Goal: Use online tool/utility: Utilize a website feature to perform a specific function

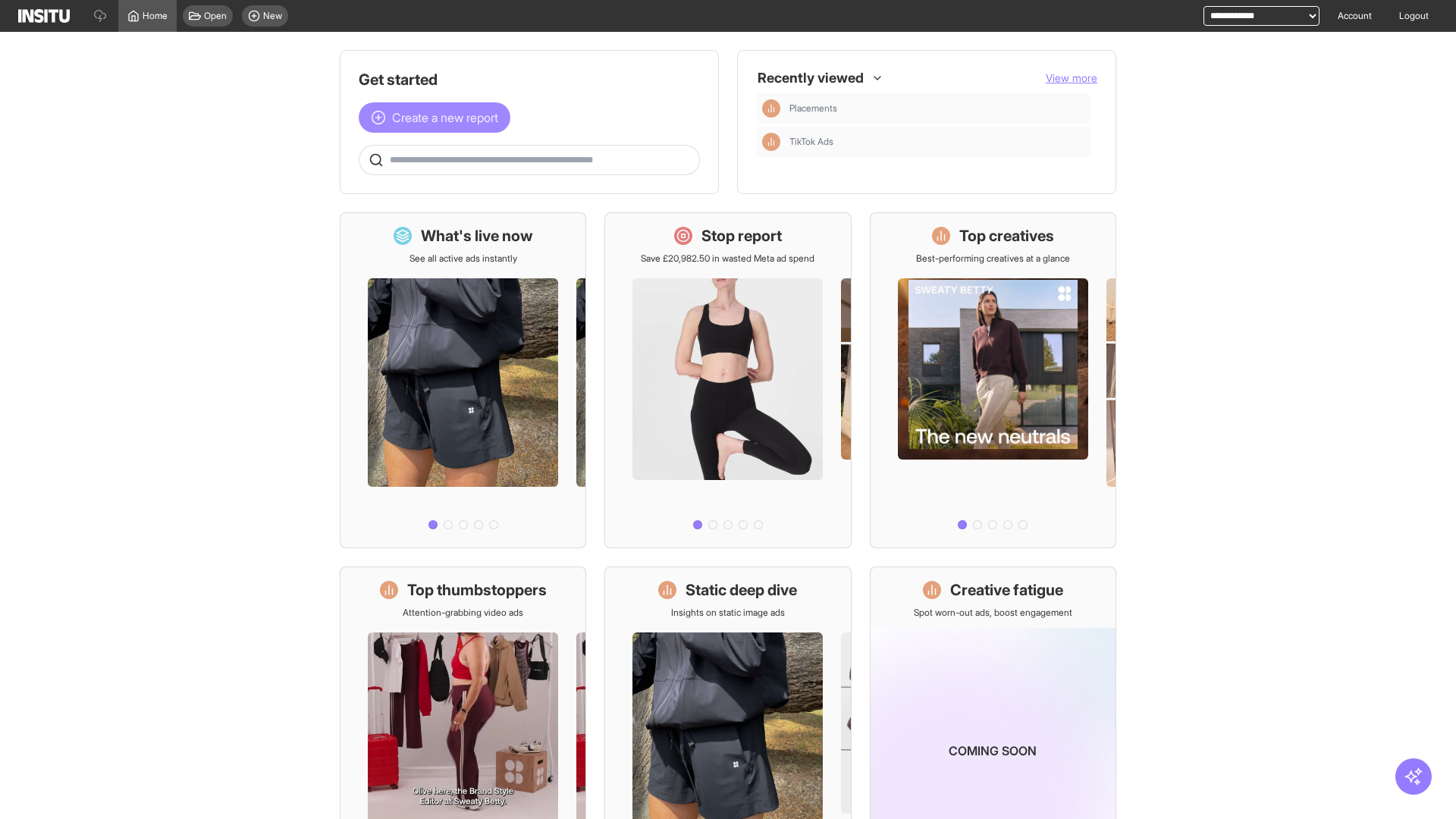
click at [438, 118] on span "Create a new report" at bounding box center [445, 117] width 106 height 18
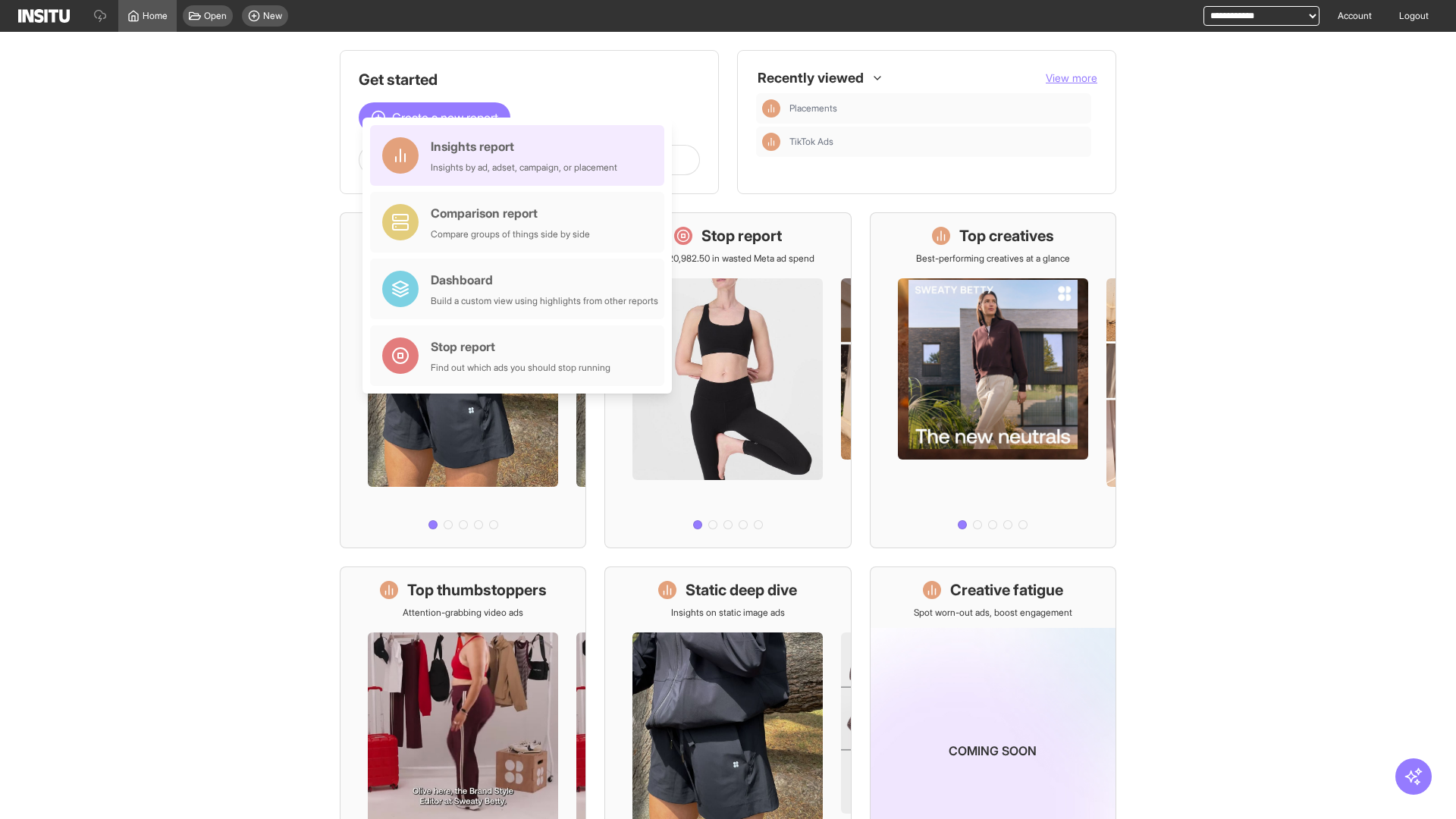
click at [521, 156] on div "Insights report Insights by ad, adset, campaign, or placement" at bounding box center [524, 156] width 187 height 36
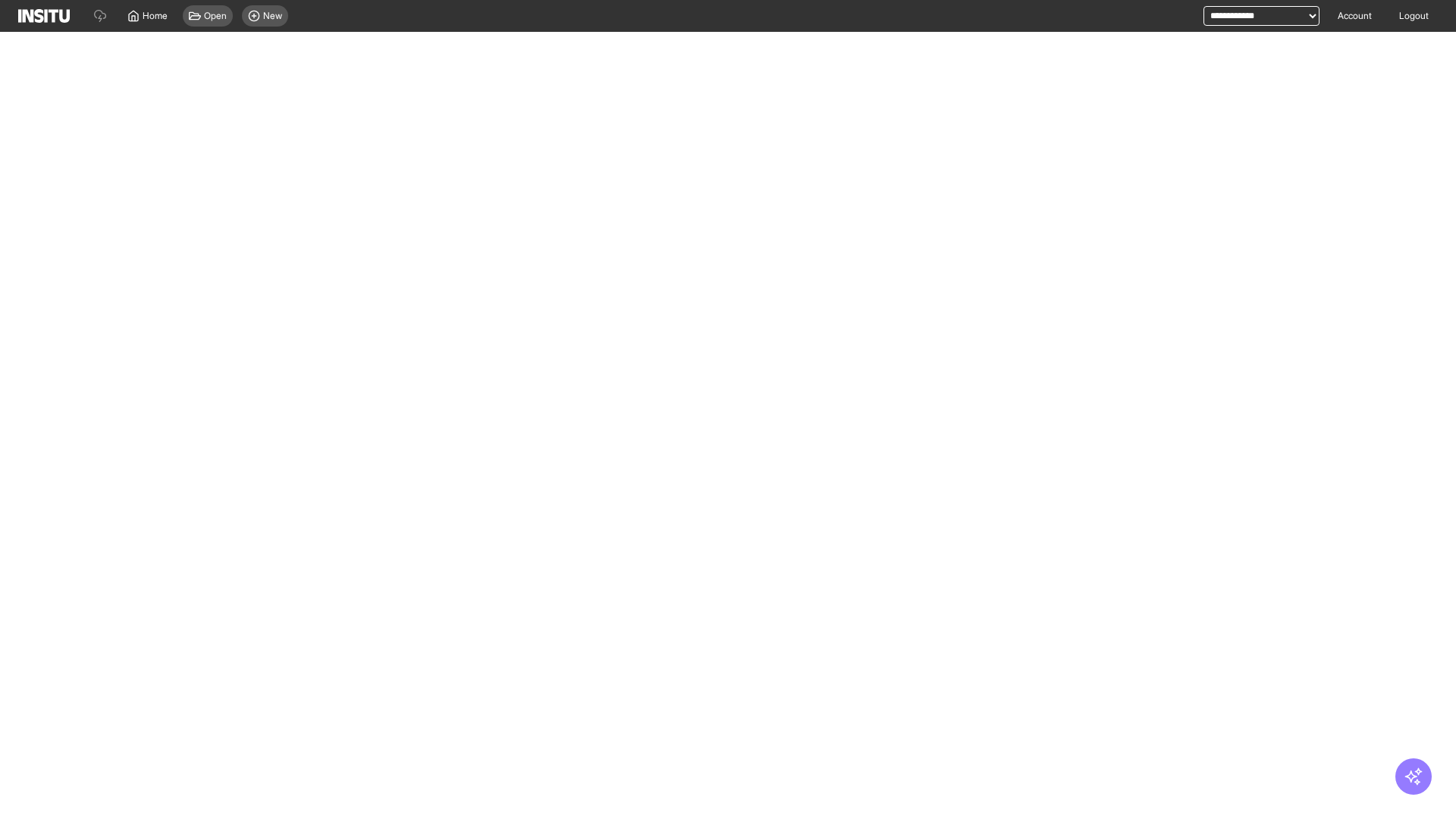
select select "**"
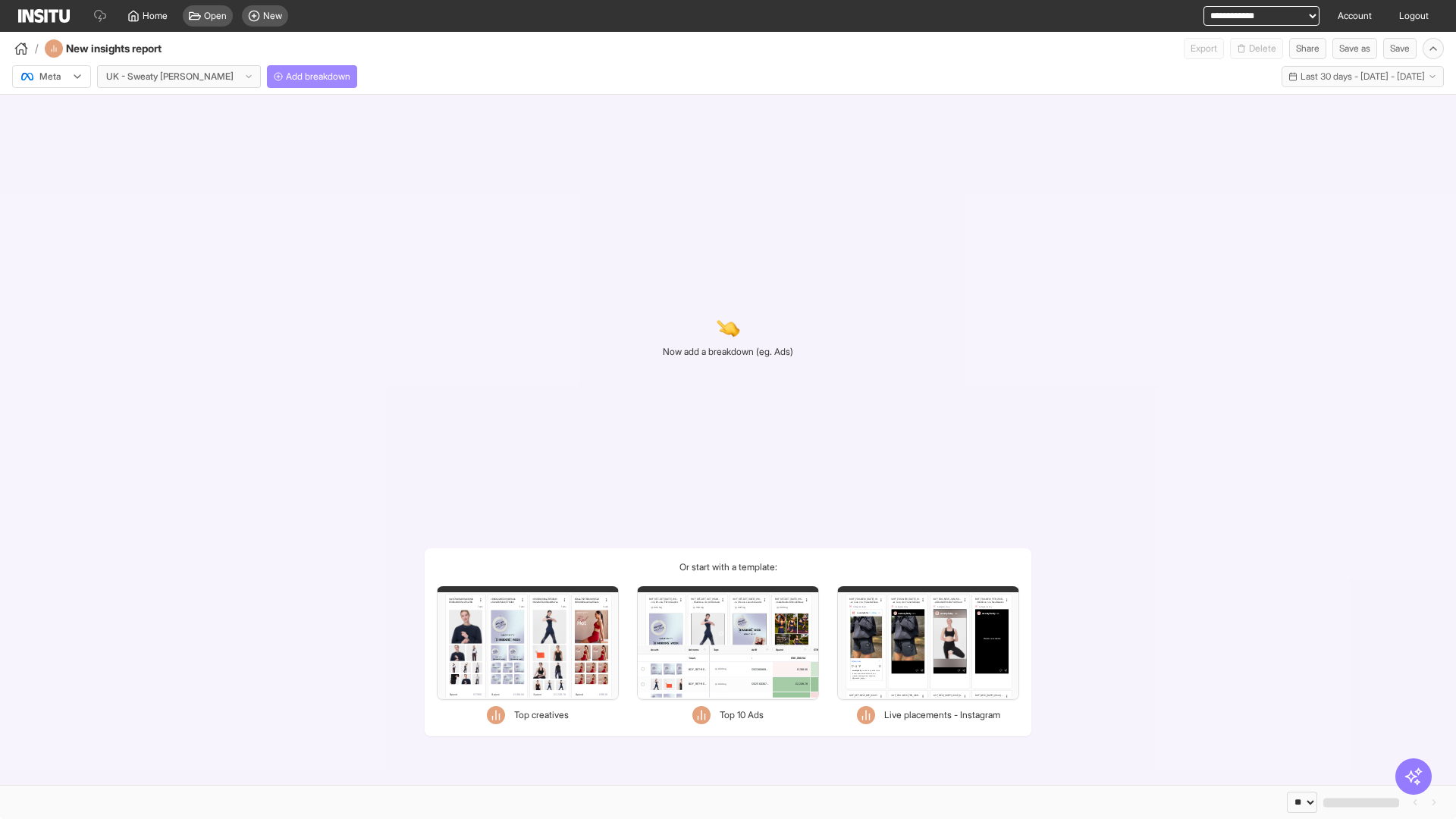
click at [286, 77] on span "Add breakdown" at bounding box center [319, 76] width 65 height 12
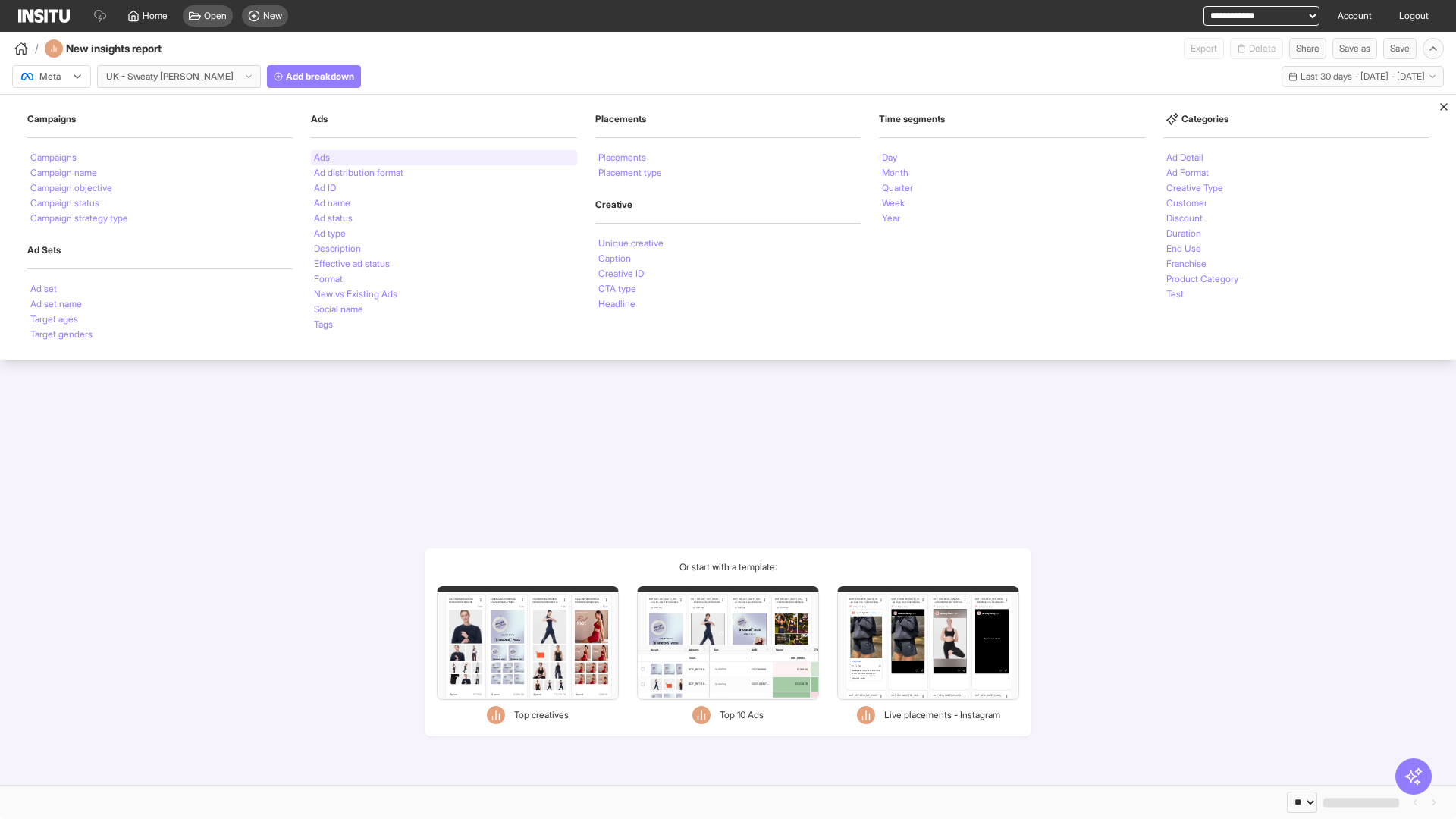
click at [322, 158] on li "Ads" at bounding box center [322, 158] width 16 height 9
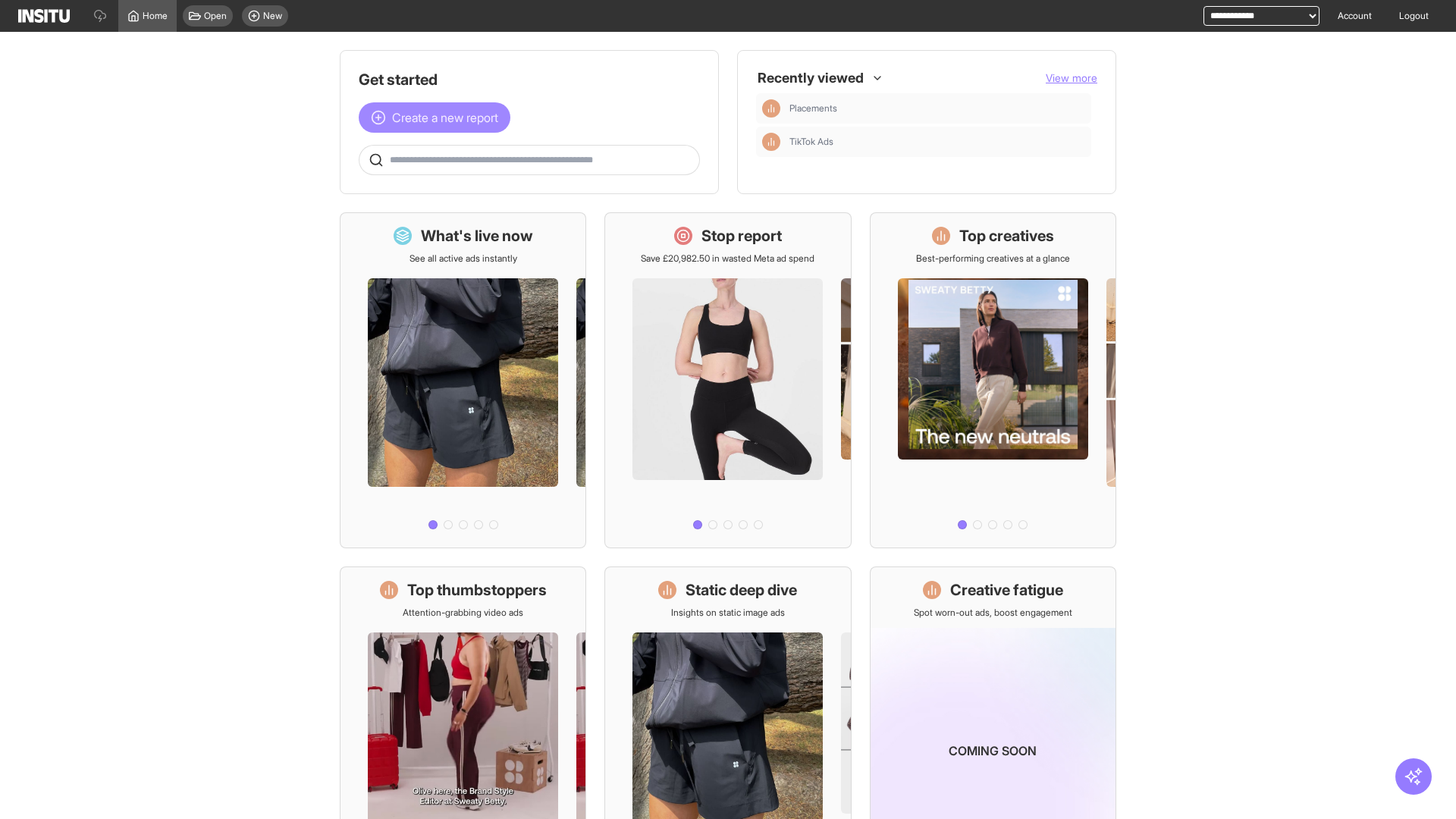
click at [438, 118] on span "Create a new report" at bounding box center [445, 117] width 106 height 18
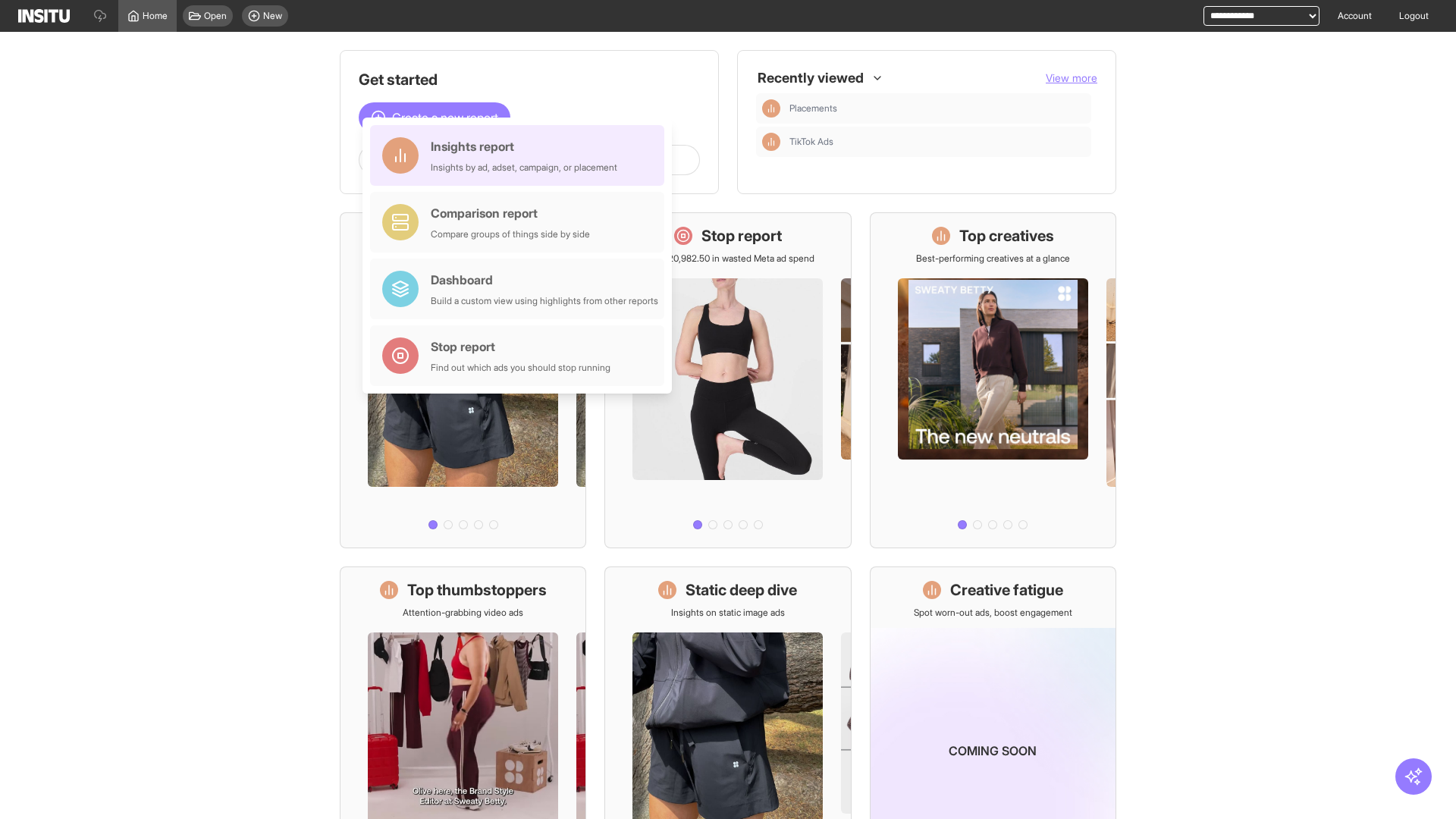
click at [521, 156] on div "Insights report Insights by ad, adset, campaign, or placement" at bounding box center [524, 156] width 187 height 36
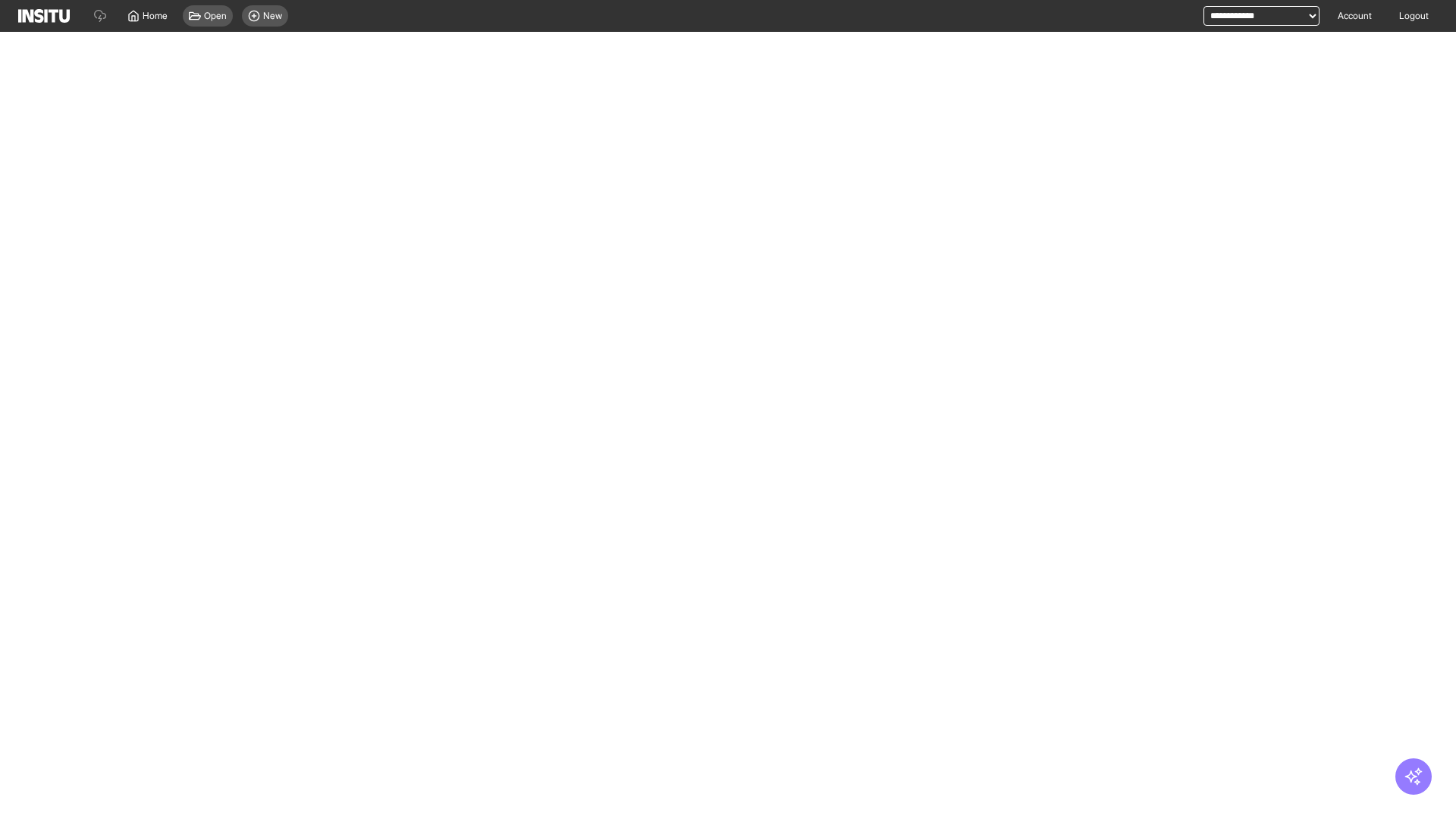
select select "**"
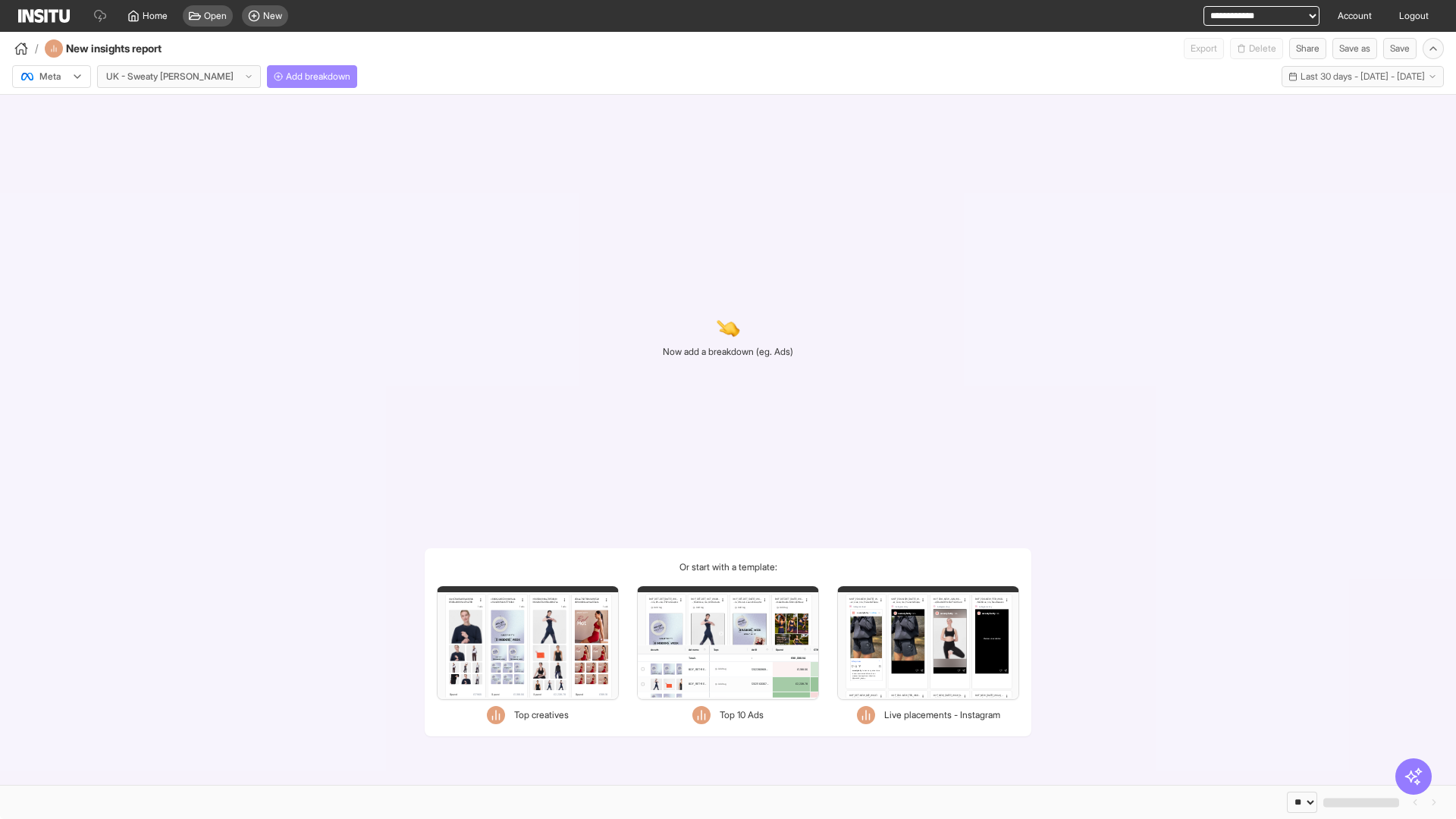
click at [286, 77] on span "Add breakdown" at bounding box center [319, 76] width 65 height 12
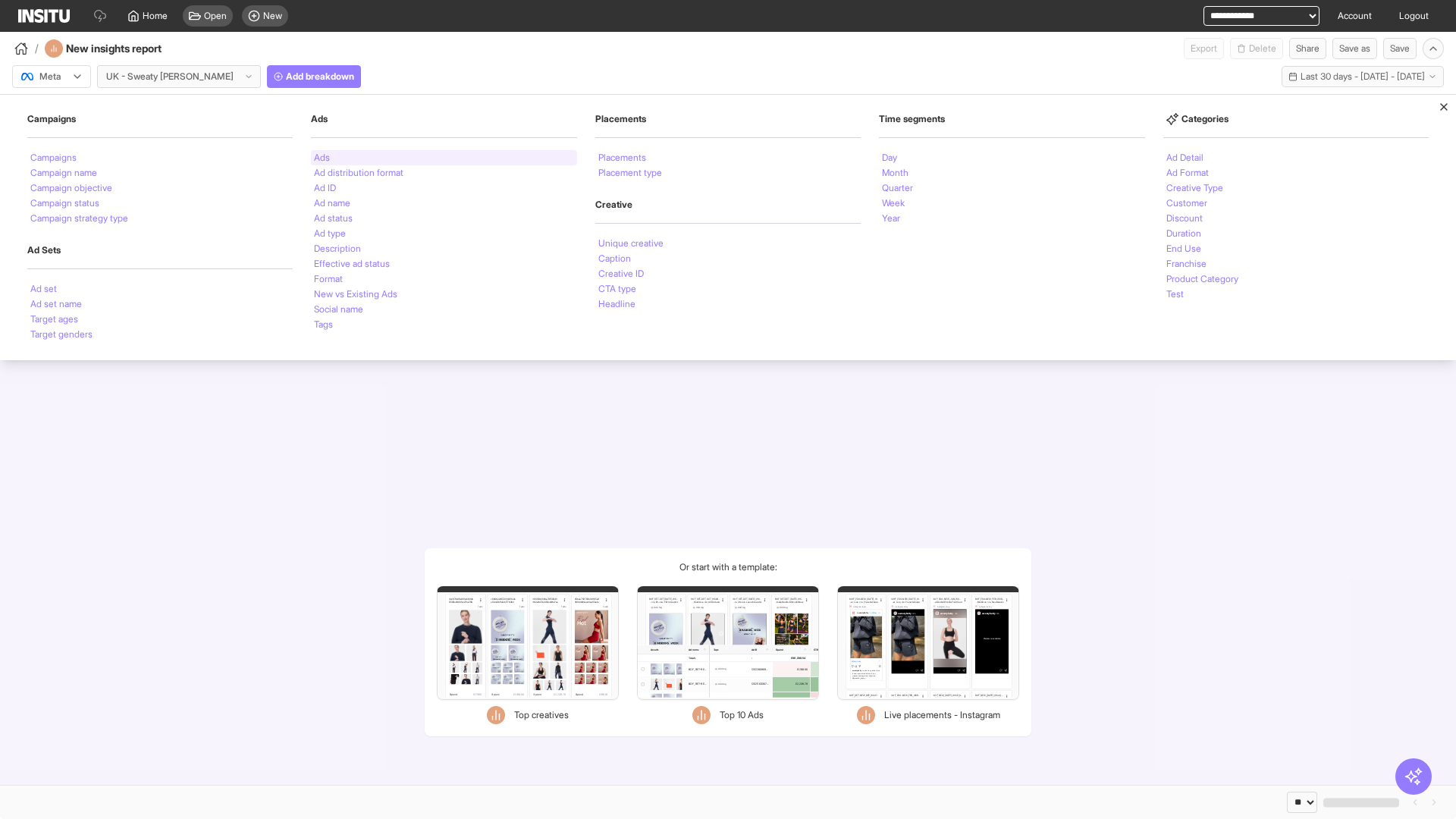
click at [322, 158] on li "Ads" at bounding box center [322, 158] width 16 height 9
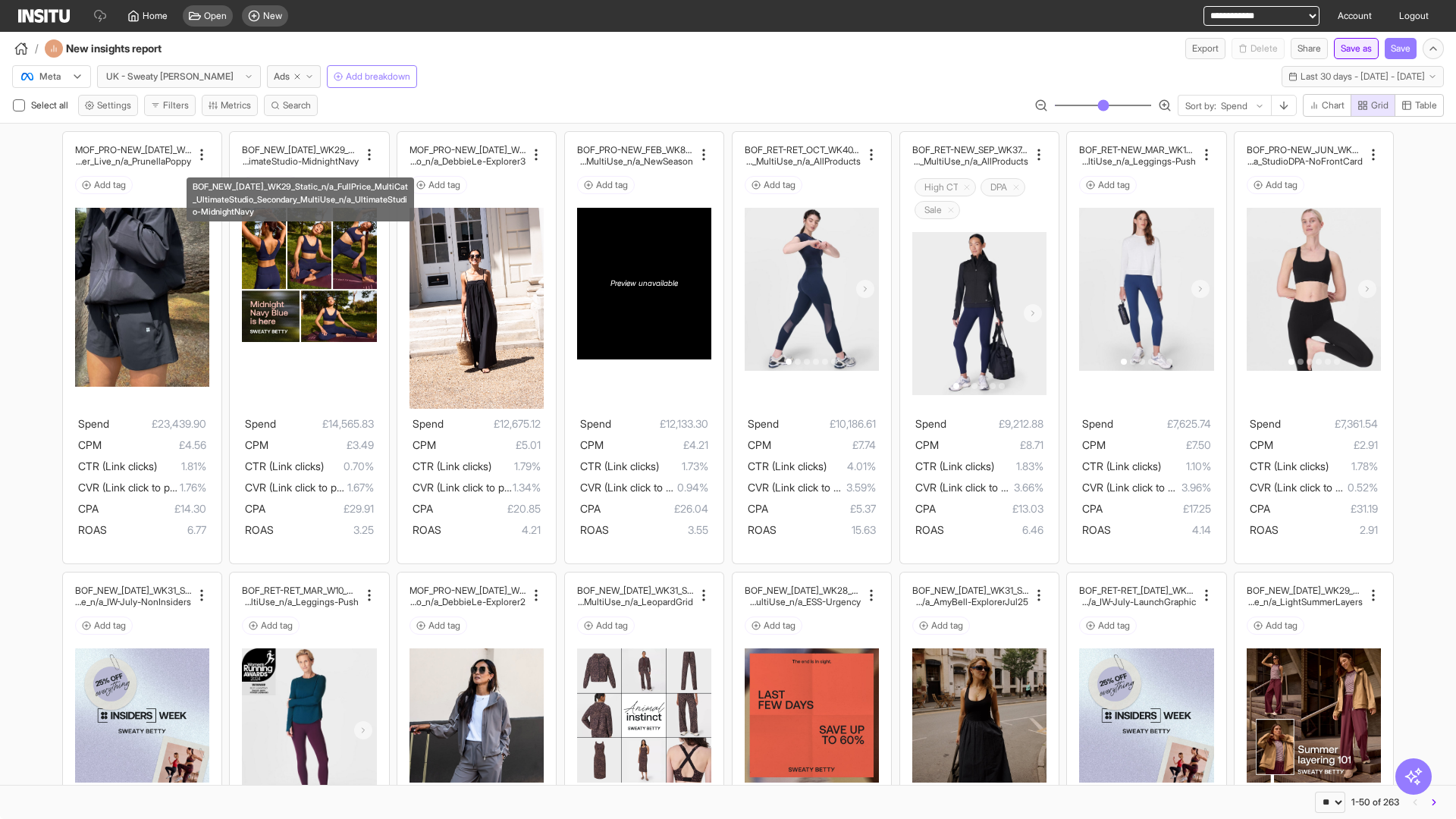
click at [1352, 48] on button "Save as" at bounding box center [1356, 48] width 45 height 21
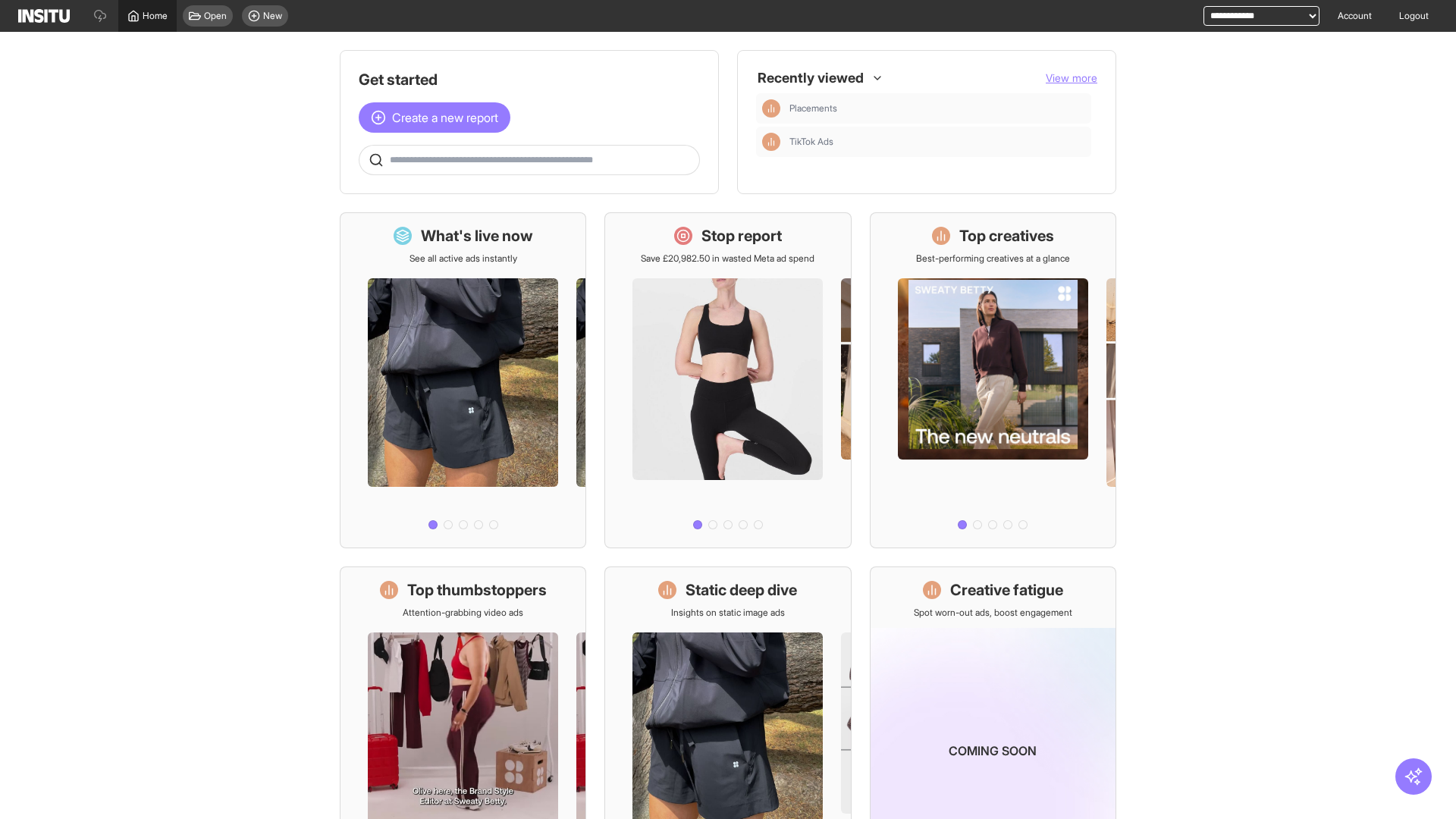
click at [147, 16] on span "Home" at bounding box center [155, 15] width 25 height 12
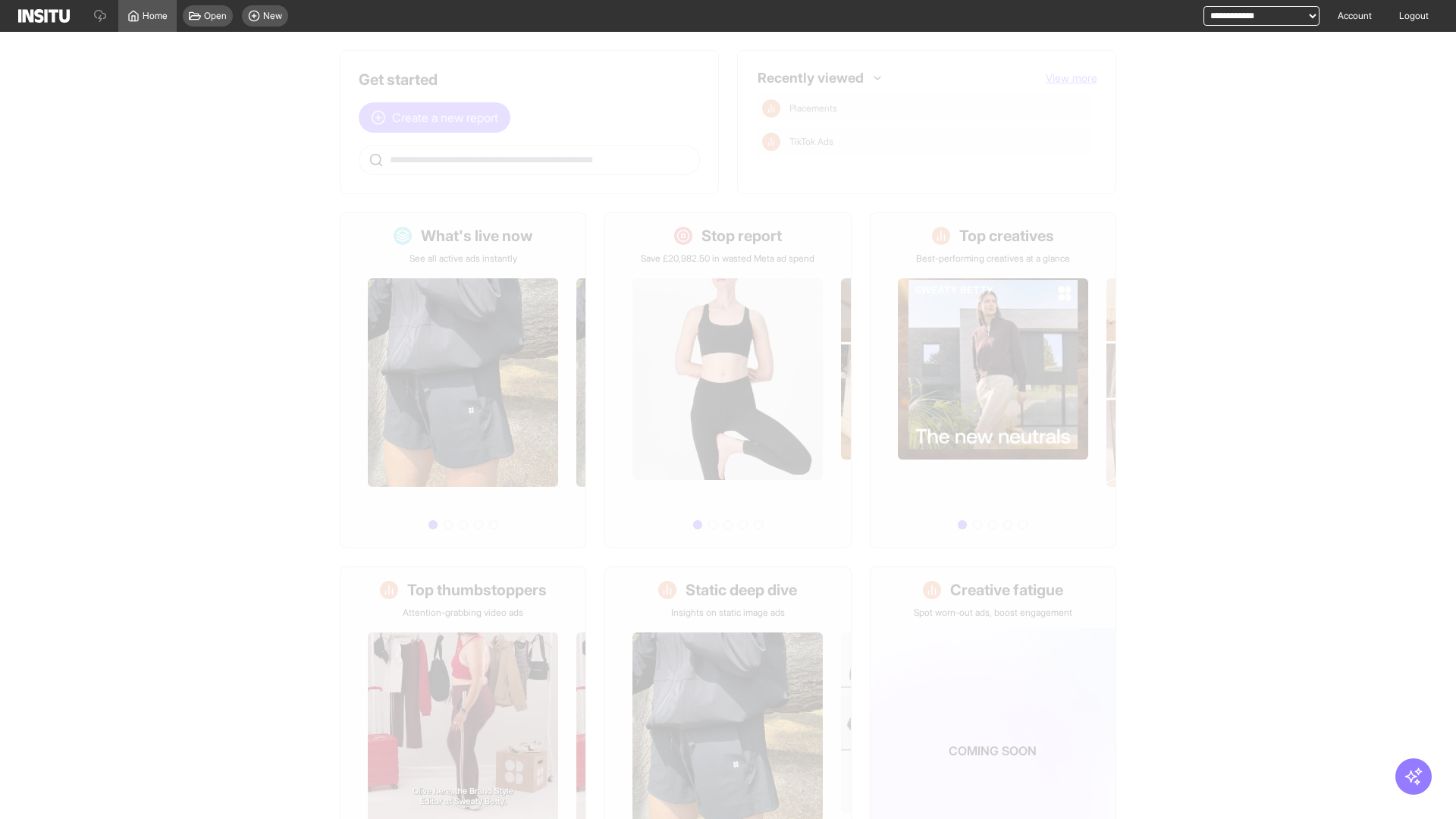
click at [438, 118] on span "Create a new report" at bounding box center [445, 117] width 106 height 18
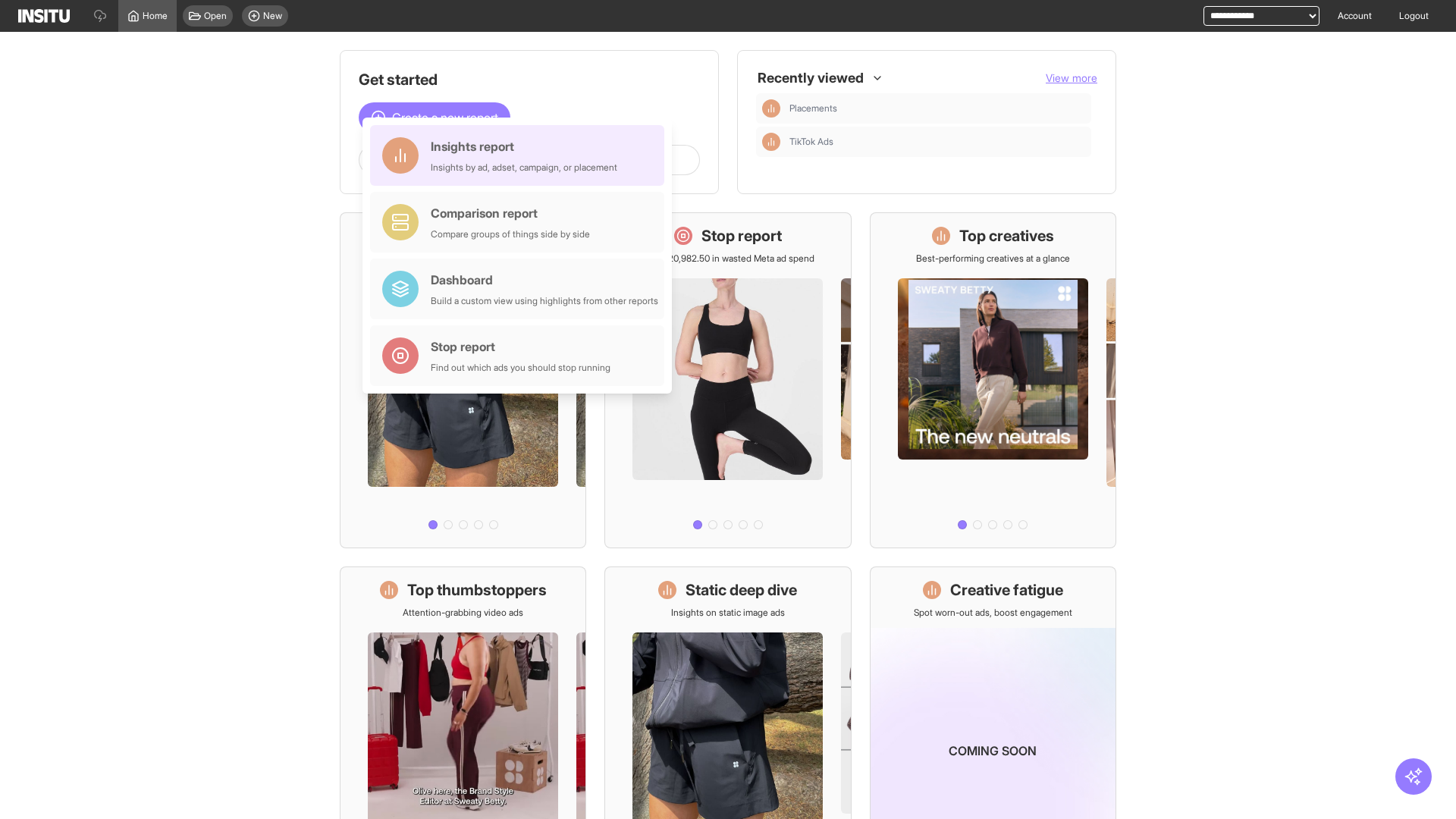
click at [521, 156] on div "Insights report Insights by ad, adset, campaign, or placement" at bounding box center [524, 156] width 187 height 36
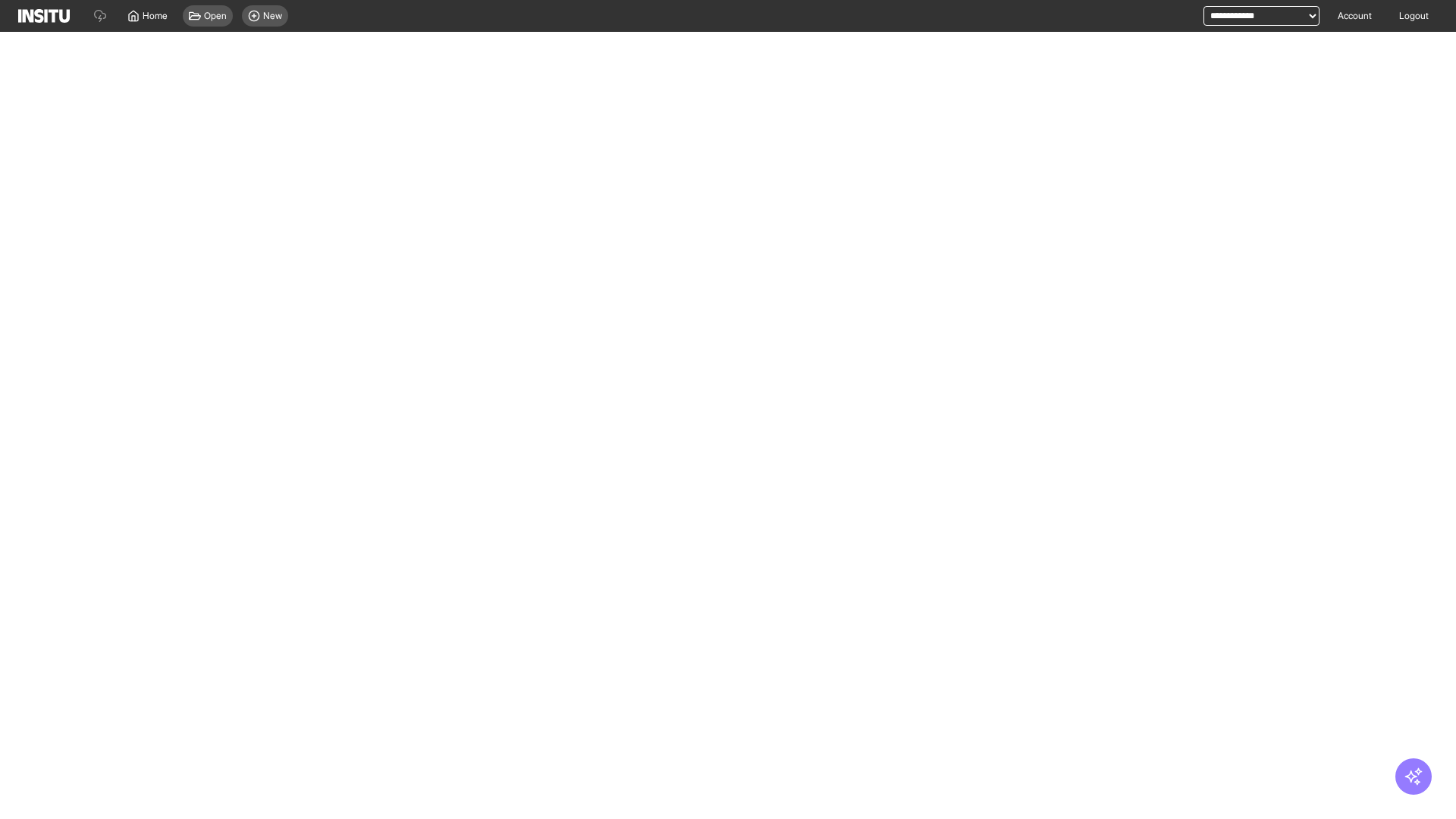
select select "**"
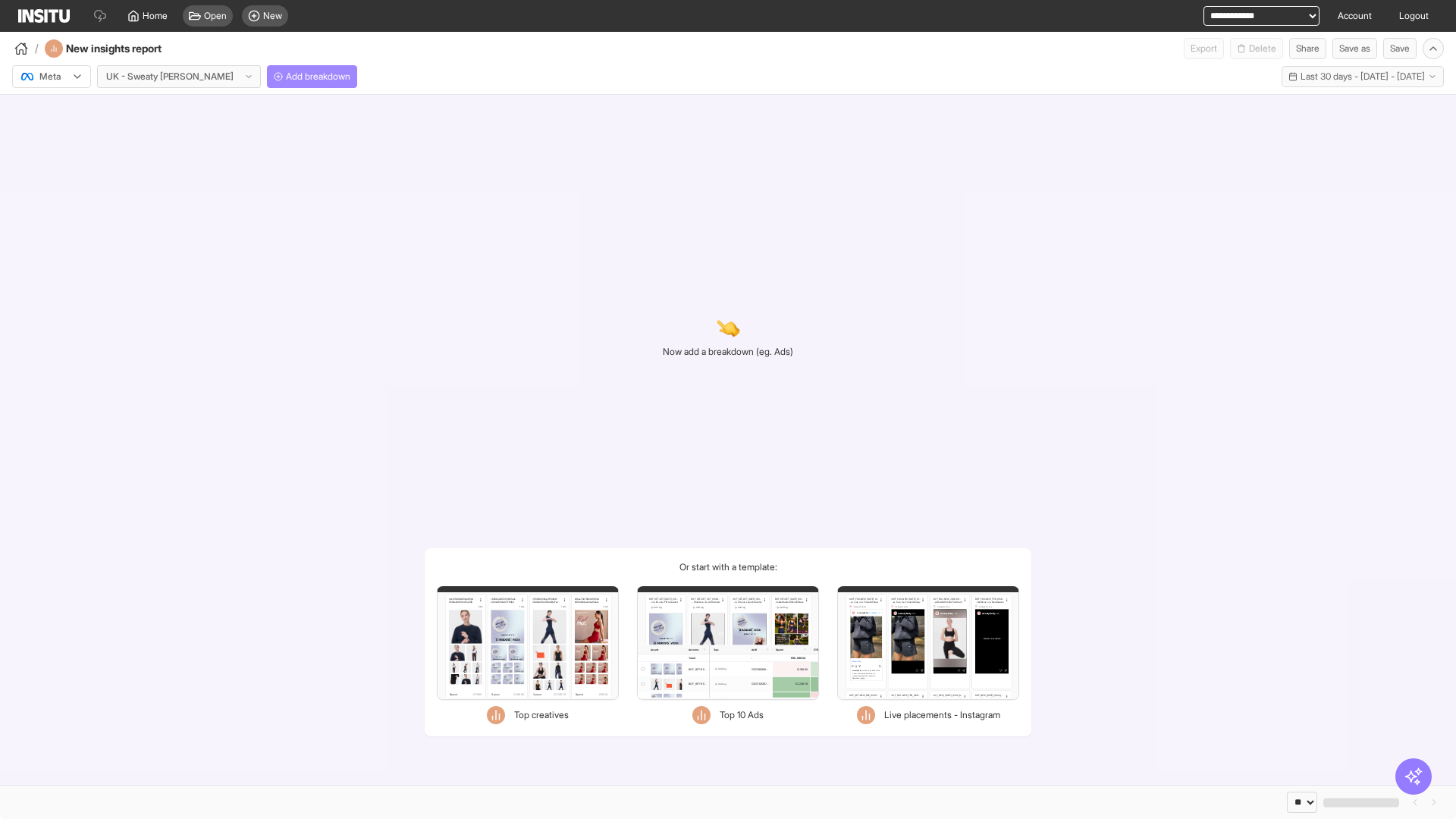
click at [286, 77] on span "Add breakdown" at bounding box center [319, 76] width 65 height 12
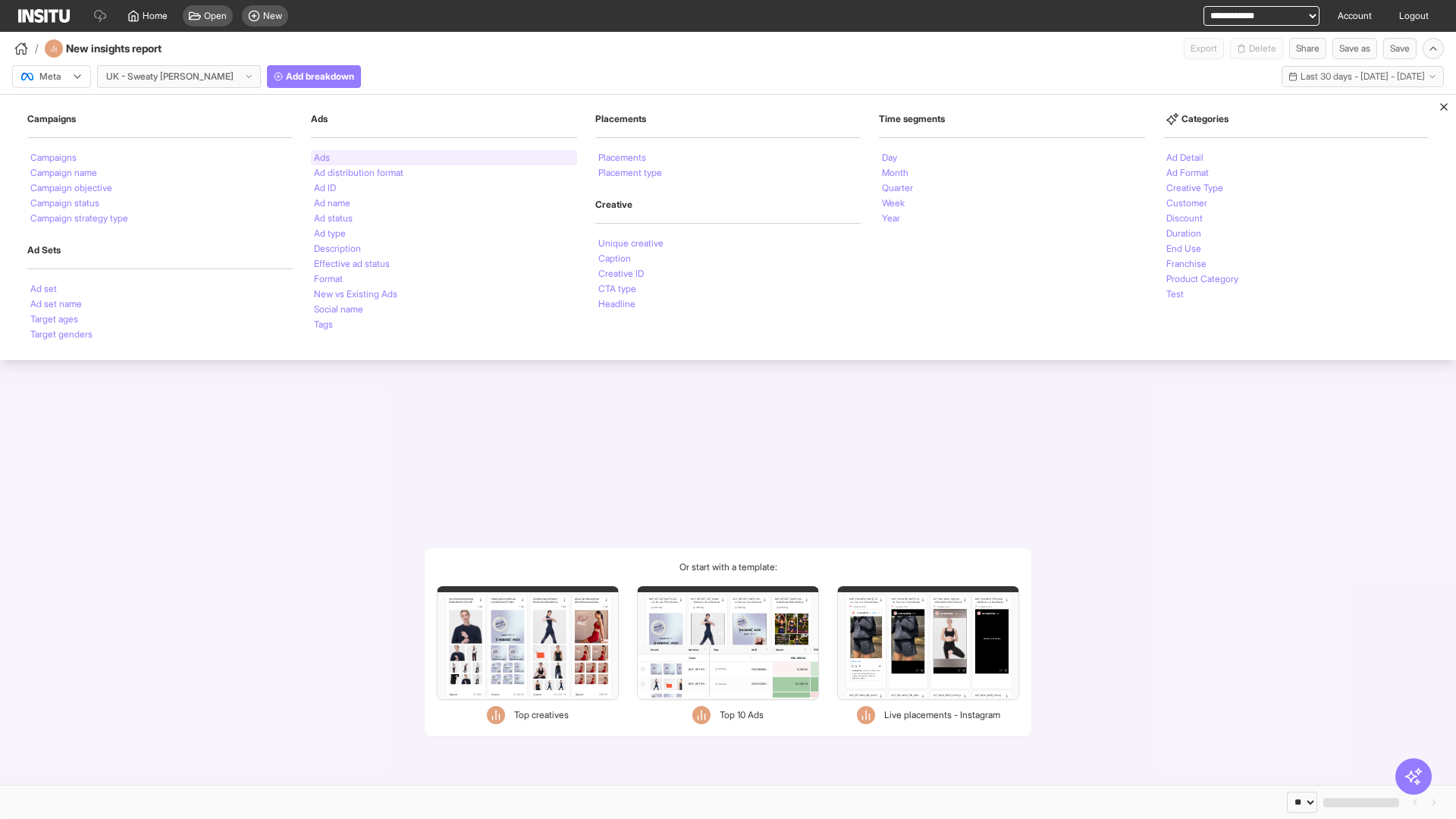
click at [322, 158] on li "Ads" at bounding box center [322, 158] width 16 height 9
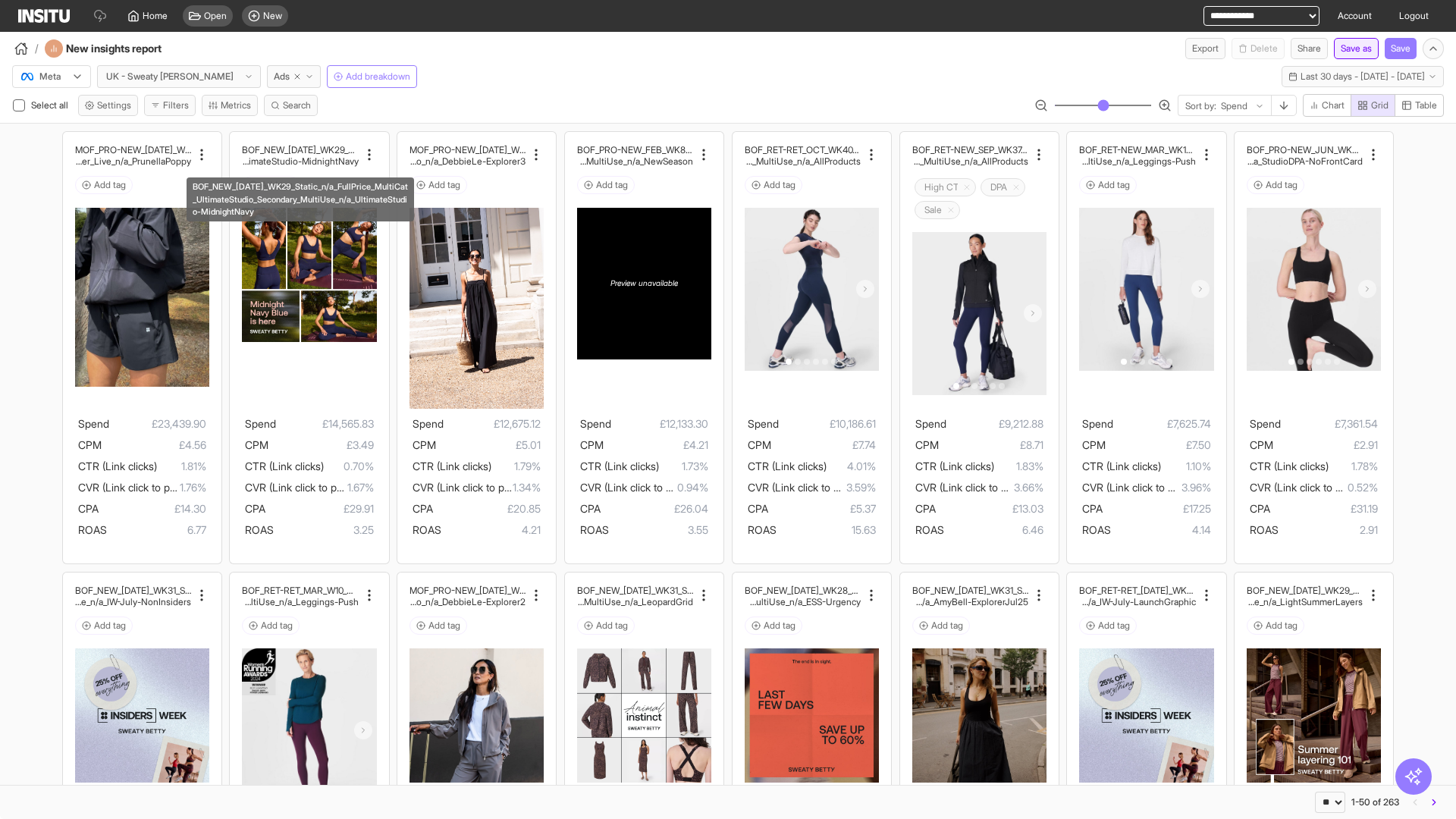
click at [1352, 48] on button "Save as" at bounding box center [1356, 48] width 45 height 21
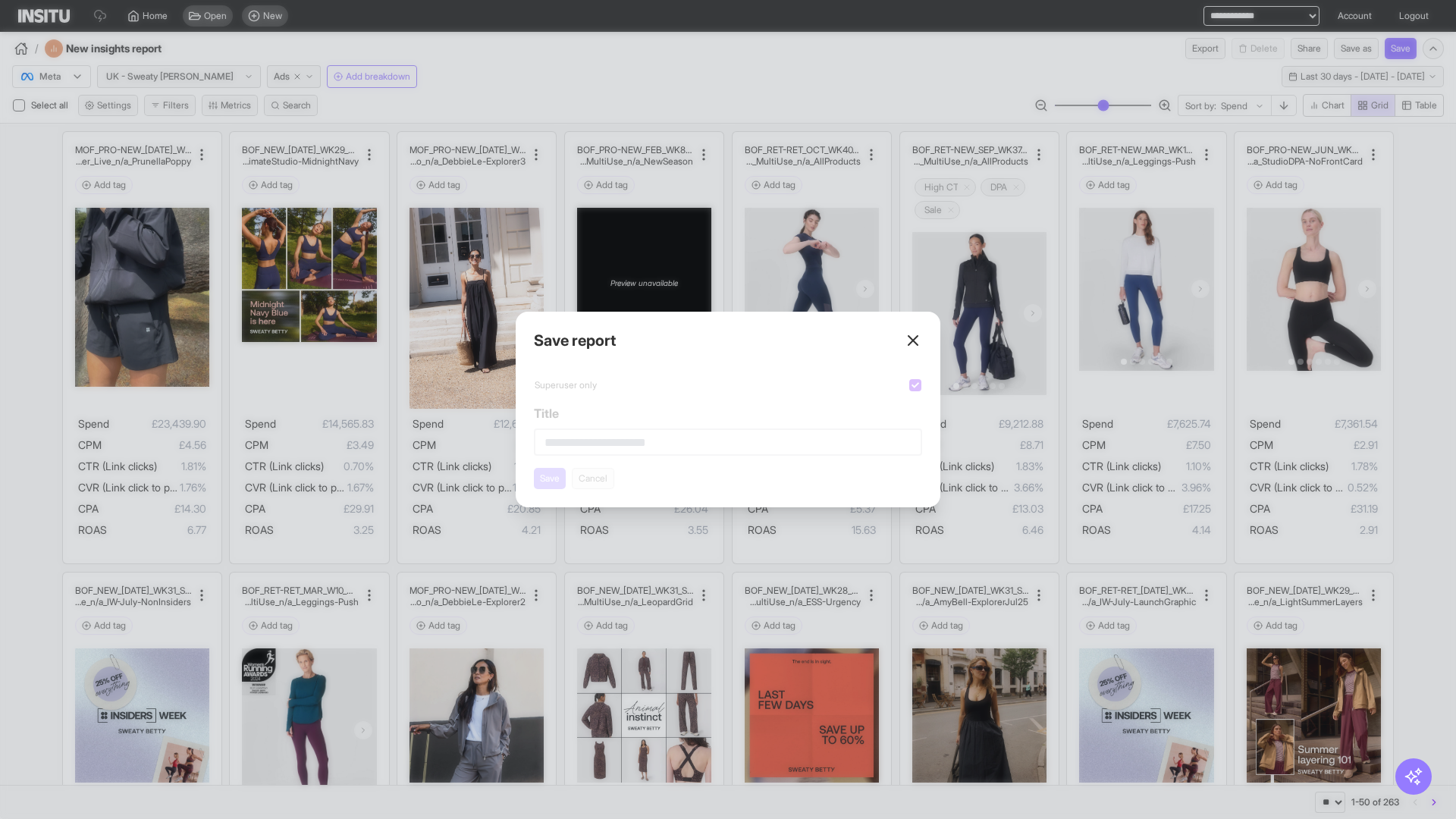
click at [913, 341] on line at bounding box center [913, 341] width 9 height 9
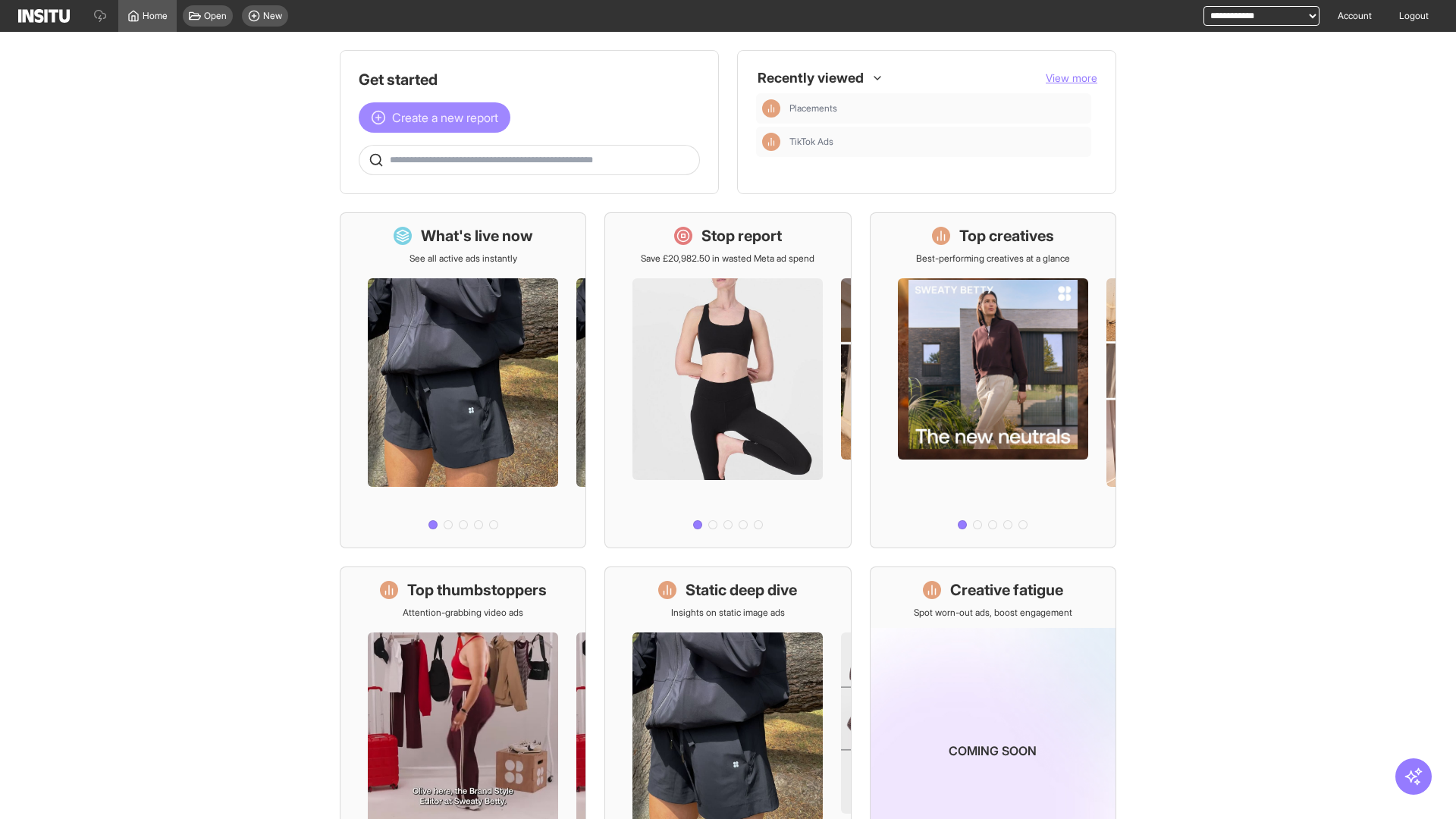
click at [438, 118] on span "Create a new report" at bounding box center [445, 117] width 106 height 18
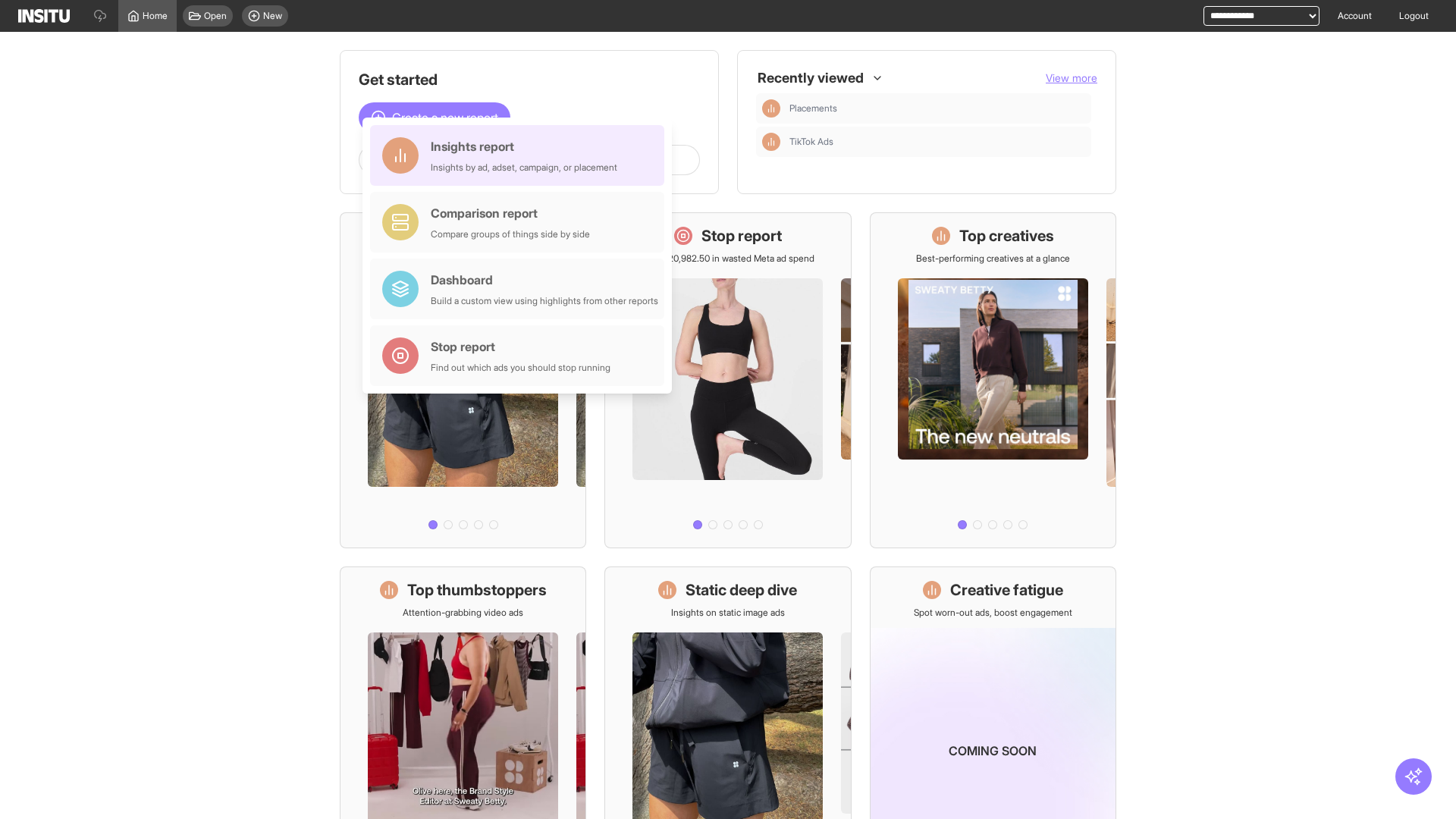
click at [521, 156] on div "Insights report Insights by ad, adset, campaign, or placement" at bounding box center [524, 156] width 187 height 36
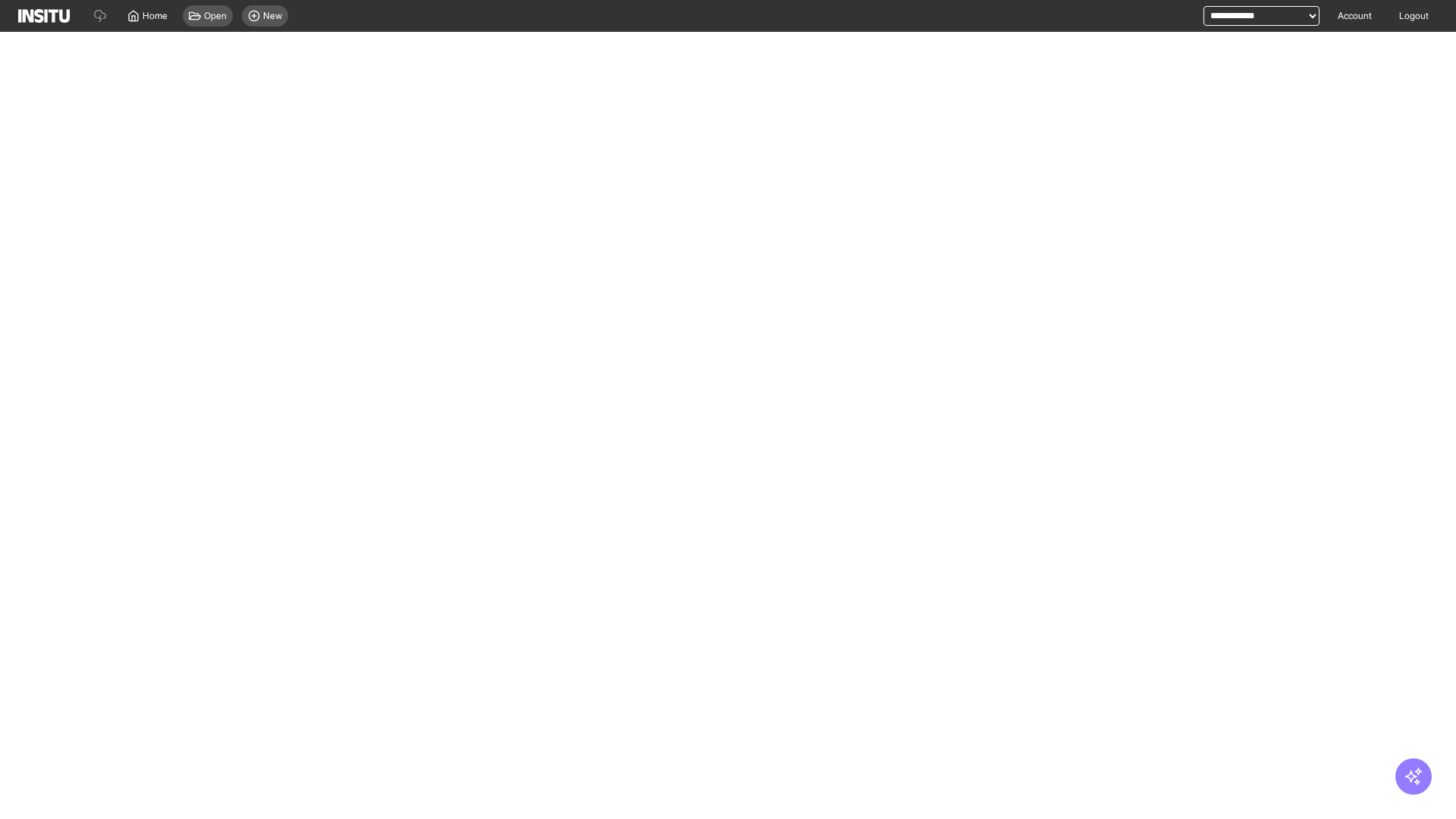
select select "**"
